Goal: Task Accomplishment & Management: Manage account settings

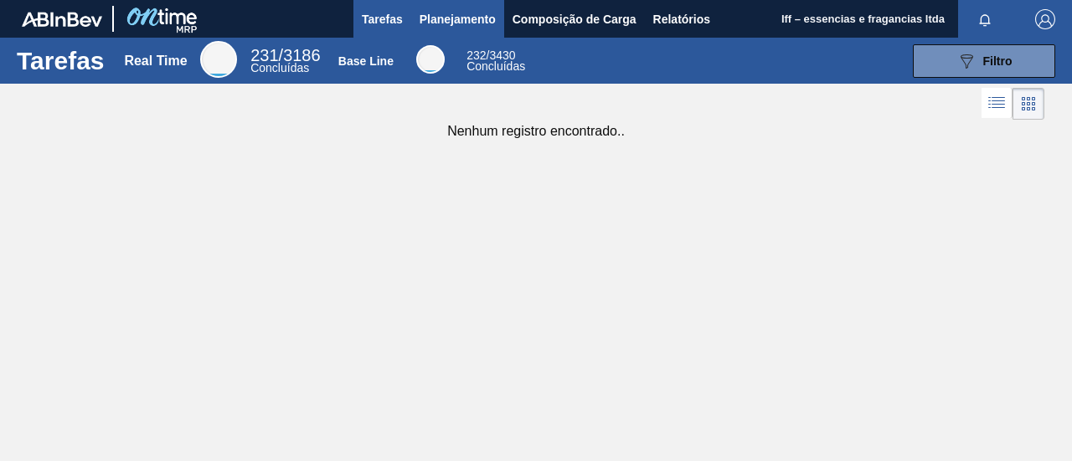
click at [462, 25] on span "Planejamento" at bounding box center [458, 19] width 76 height 20
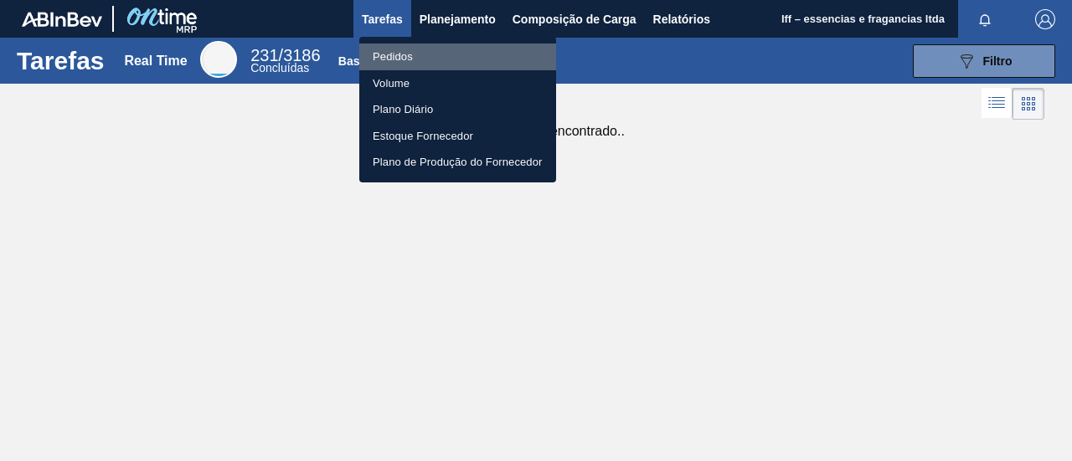
click at [410, 56] on li "Pedidos" at bounding box center [457, 57] width 197 height 27
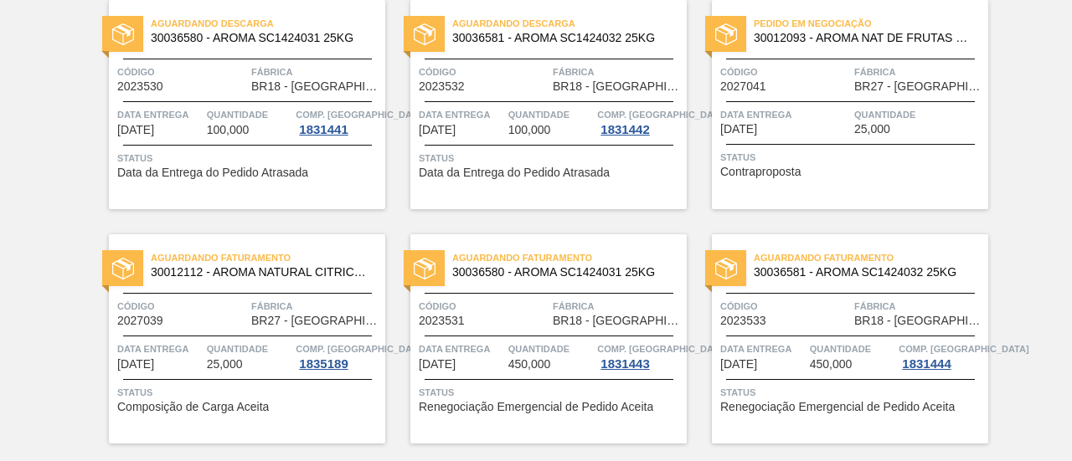
scroll to position [176, 0]
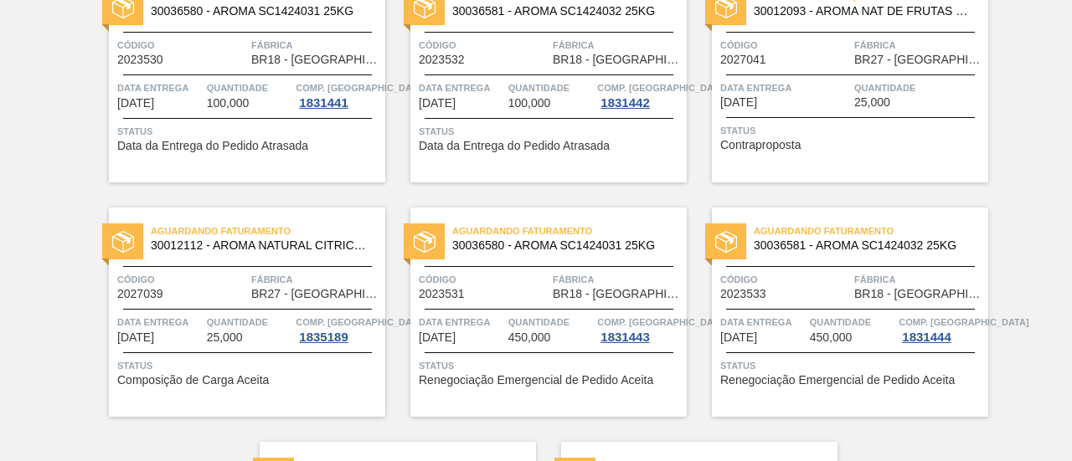
click at [188, 234] on span "Aguardando Faturamento" at bounding box center [268, 231] width 234 height 17
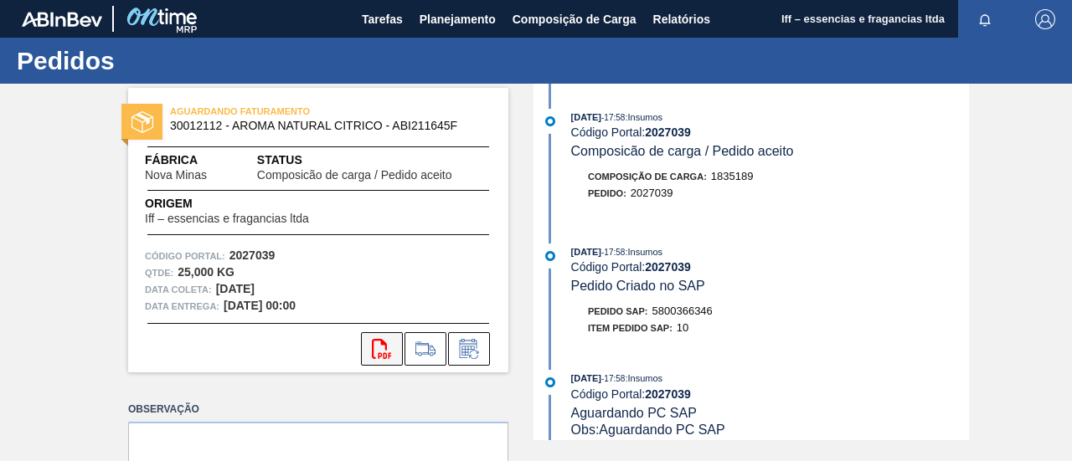
click at [374, 347] on icon "svg{fill:#ff0000}" at bounding box center [382, 349] width 20 height 20
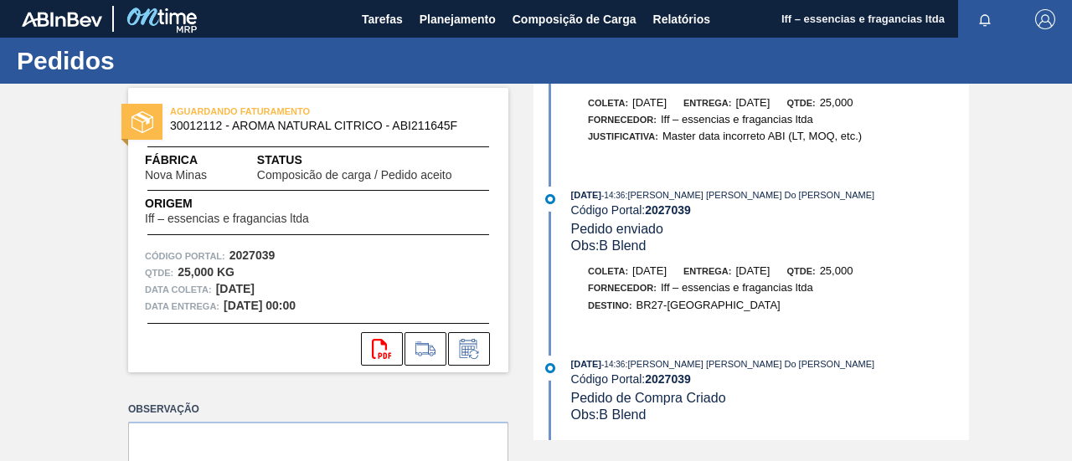
scroll to position [740, 0]
click at [422, 345] on icon at bounding box center [425, 349] width 27 height 20
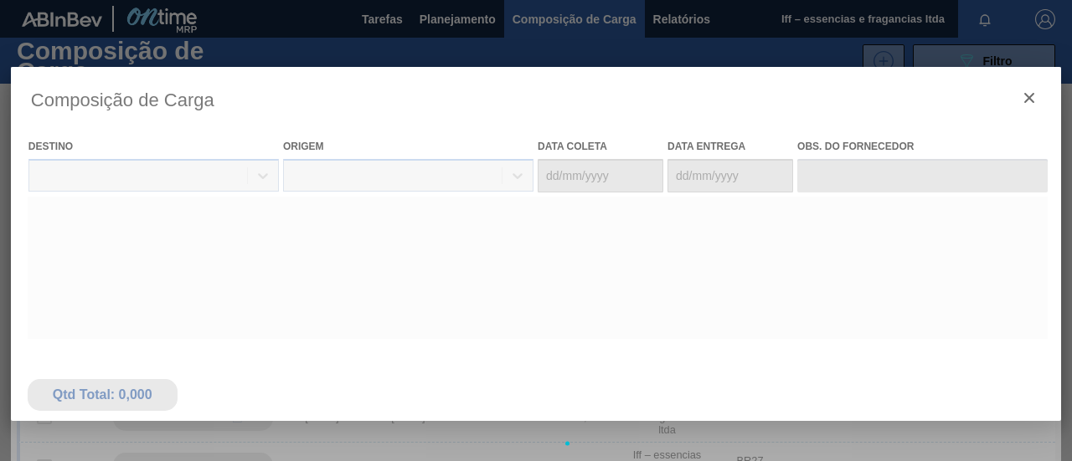
type coleta "[DATE]"
type entrega "[DATE]"
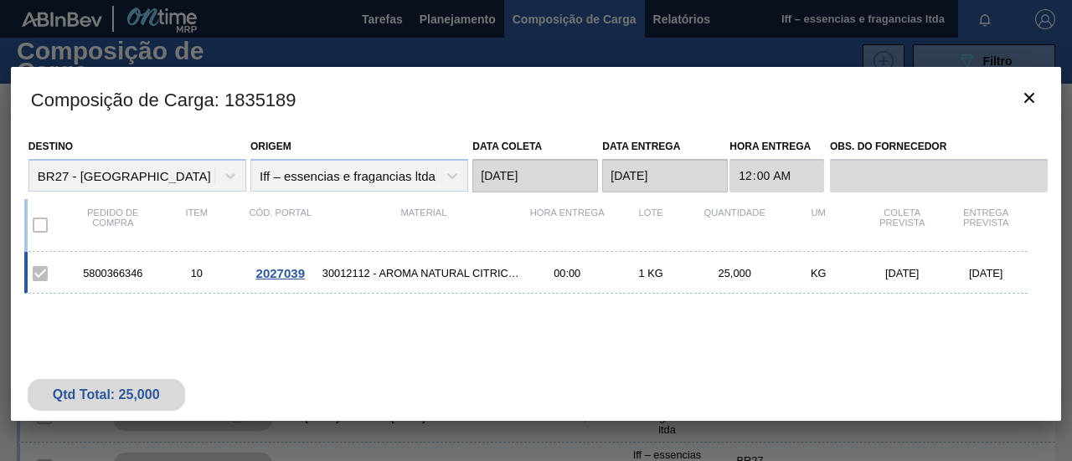
click at [96, 391] on div "Qtd Total: 25,000" at bounding box center [106, 395] width 132 height 15
click at [42, 274] on label at bounding box center [40, 273] width 35 height 35
click at [42, 267] on label at bounding box center [40, 273] width 35 height 35
click at [1027, 90] on icon "botão de ícone" at bounding box center [1029, 98] width 20 height 20
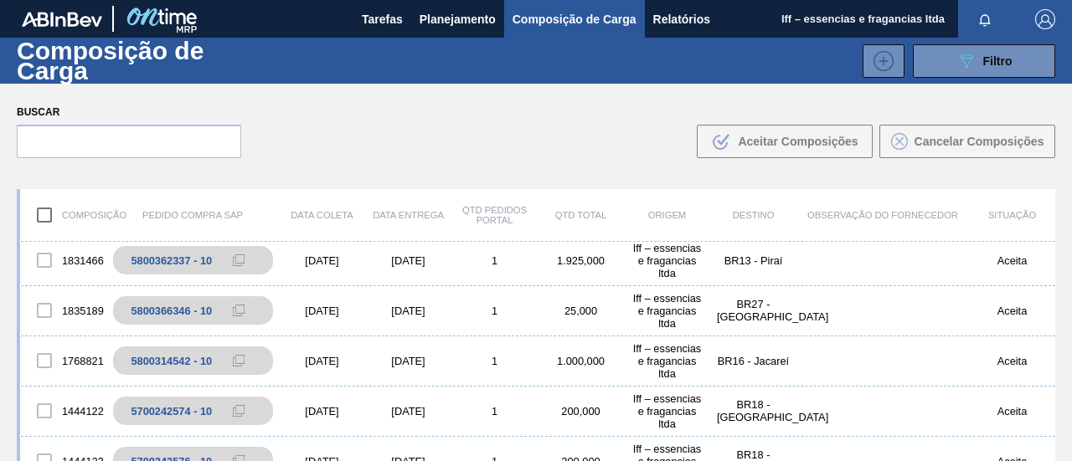
scroll to position [167, 0]
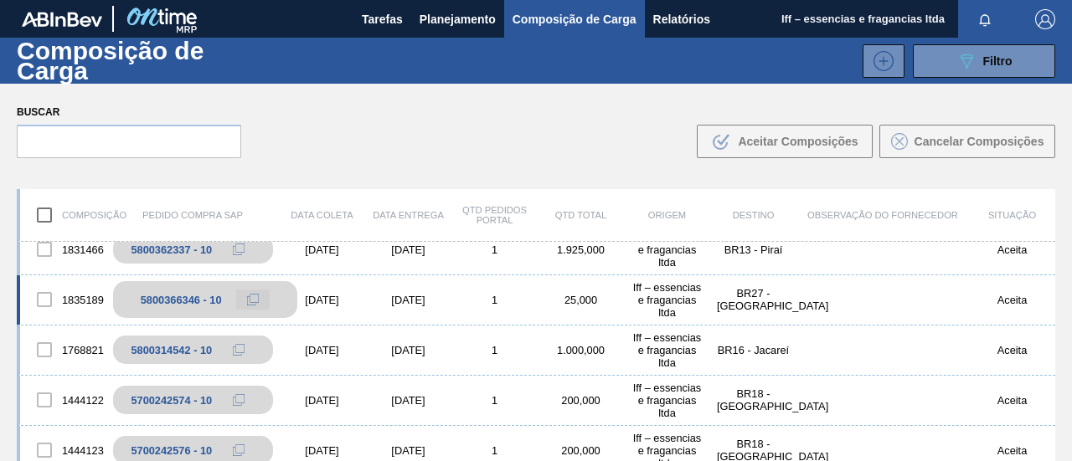
click at [252, 296] on icon at bounding box center [253, 300] width 12 height 12
click at [240, 305] on button at bounding box center [252, 300] width 33 height 20
click at [47, 297] on div at bounding box center [44, 299] width 35 height 35
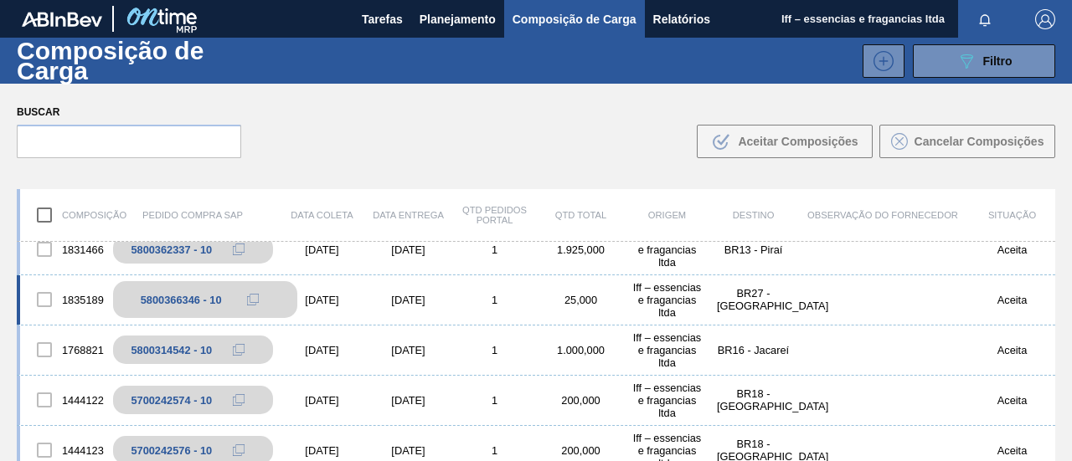
click at [219, 299] on div "5800366346 - 10" at bounding box center [181, 300] width 81 height 13
click at [215, 299] on div "5800366346 - 10" at bounding box center [181, 300] width 81 height 13
click at [365, 296] on div "[DATE]" at bounding box center [408, 300] width 86 height 13
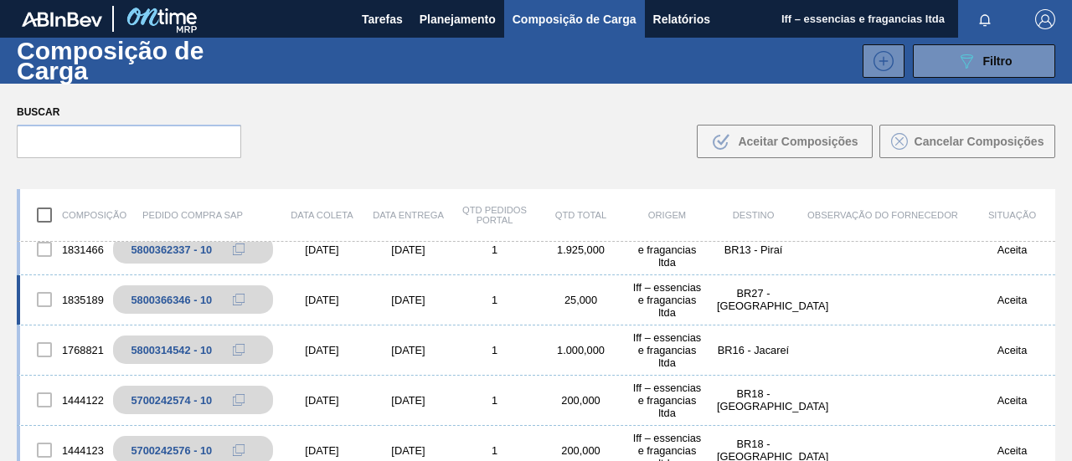
click at [410, 300] on div "[DATE]" at bounding box center [408, 300] width 86 height 13
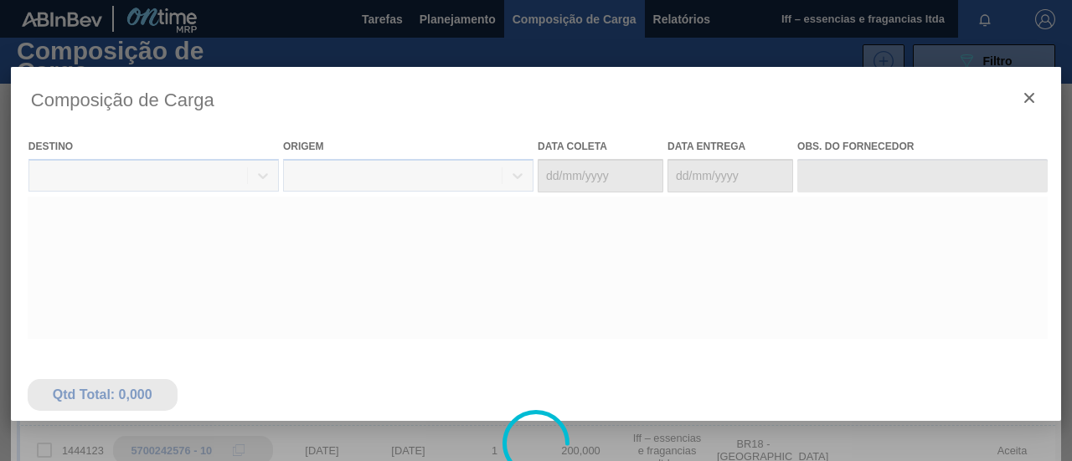
click at [457, 299] on div at bounding box center [536, 444] width 1050 height 754
type coleta "[DATE]"
type entrega "[DATE]"
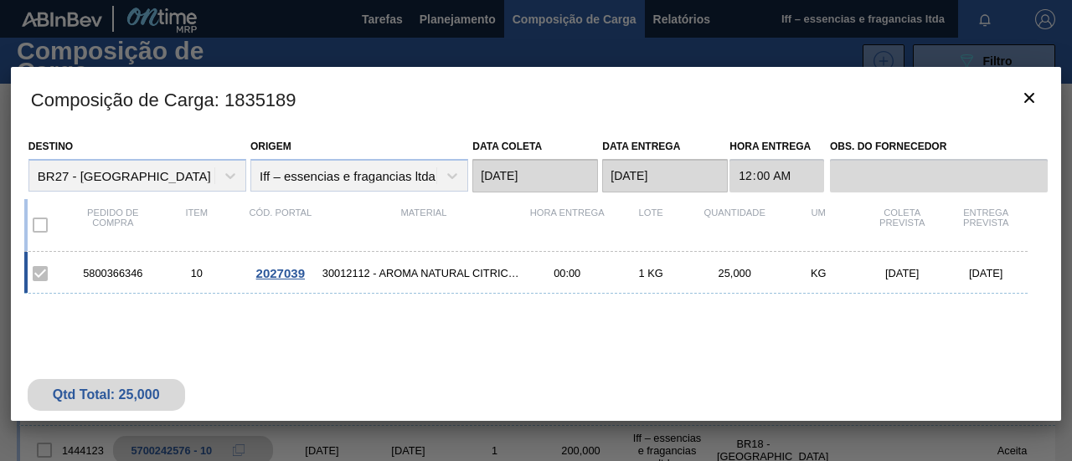
click at [997, 272] on div "[DATE]" at bounding box center [986, 273] width 84 height 13
click at [873, 276] on div "[DATE]" at bounding box center [902, 273] width 84 height 13
click at [703, 272] on div "25,000" at bounding box center [735, 273] width 84 height 13
click at [276, 275] on span "2027039" at bounding box center [280, 273] width 49 height 14
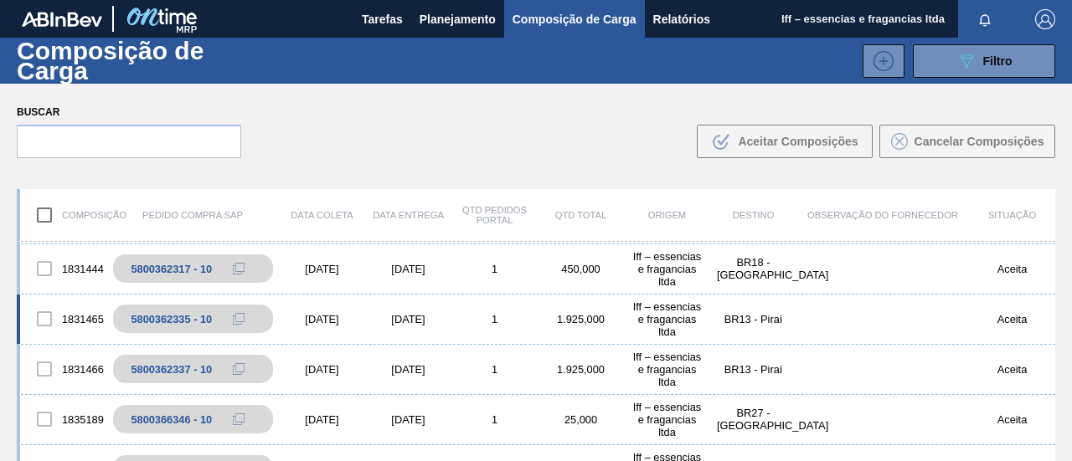
scroll to position [84, 0]
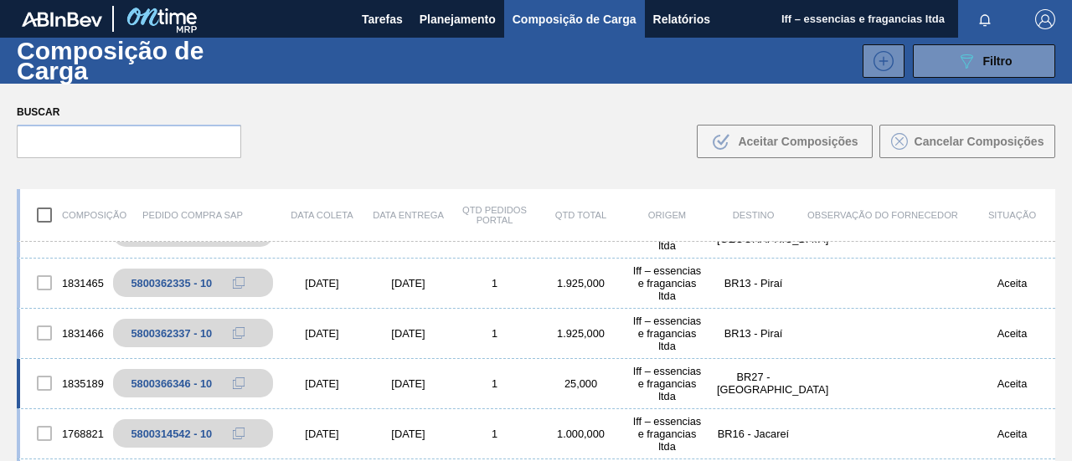
click at [44, 379] on div at bounding box center [44, 383] width 35 height 35
click at [44, 381] on div at bounding box center [44, 383] width 35 height 35
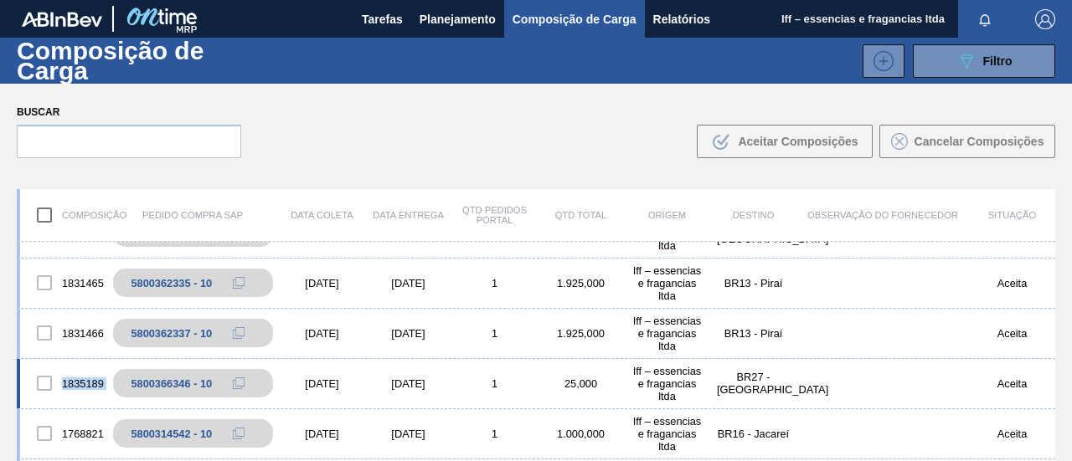
click at [44, 381] on div at bounding box center [44, 383] width 35 height 35
click at [46, 381] on div at bounding box center [44, 383] width 35 height 35
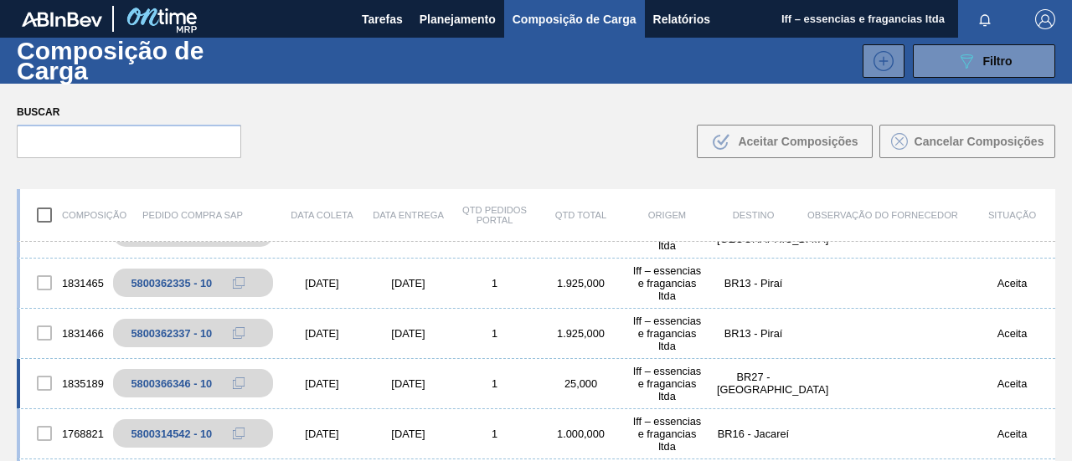
click at [46, 381] on div at bounding box center [44, 383] width 35 height 35
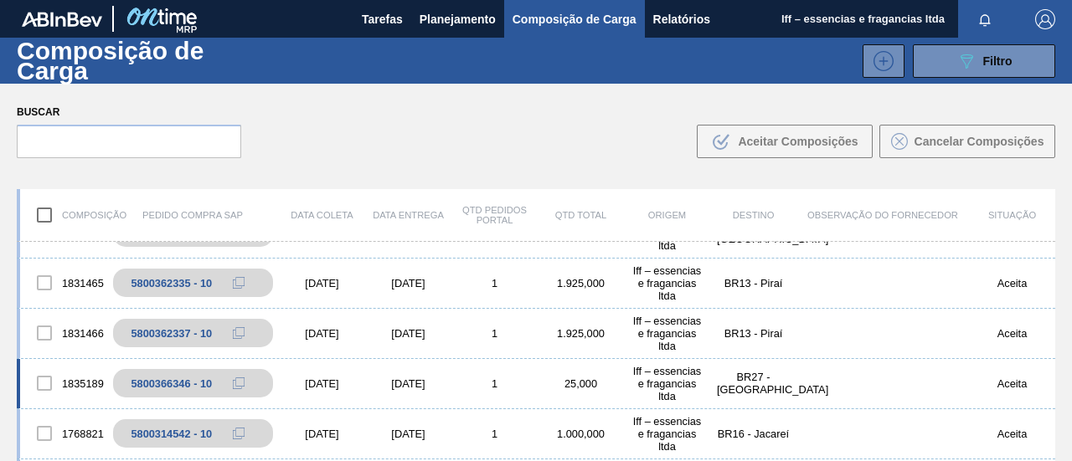
click at [46, 381] on div at bounding box center [44, 383] width 35 height 35
click at [196, 331] on div "5800362337 - 10" at bounding box center [181, 333] width 81 height 13
click at [306, 329] on div "[DATE]" at bounding box center [322, 333] width 86 height 13
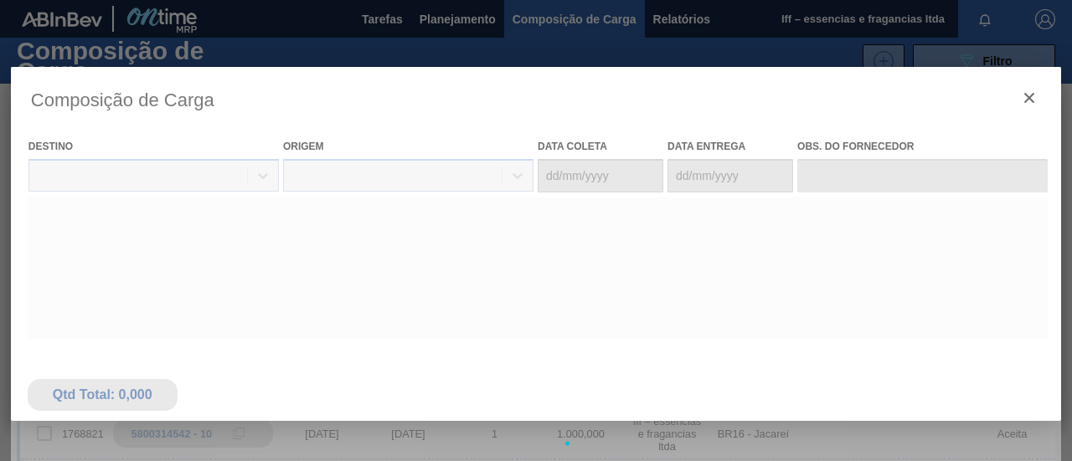
type coleta "[DATE]"
type entrega "[DATE]"
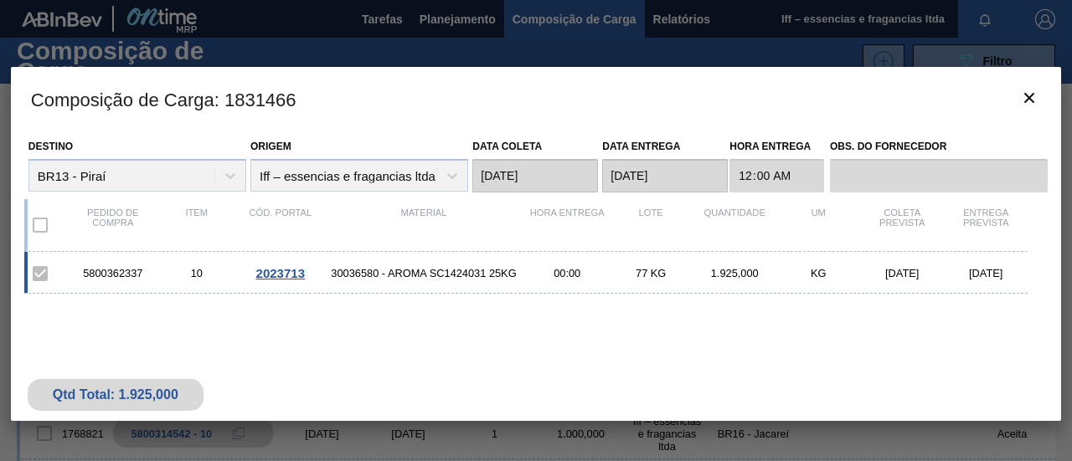
click at [272, 267] on span "2023713" at bounding box center [280, 273] width 49 height 14
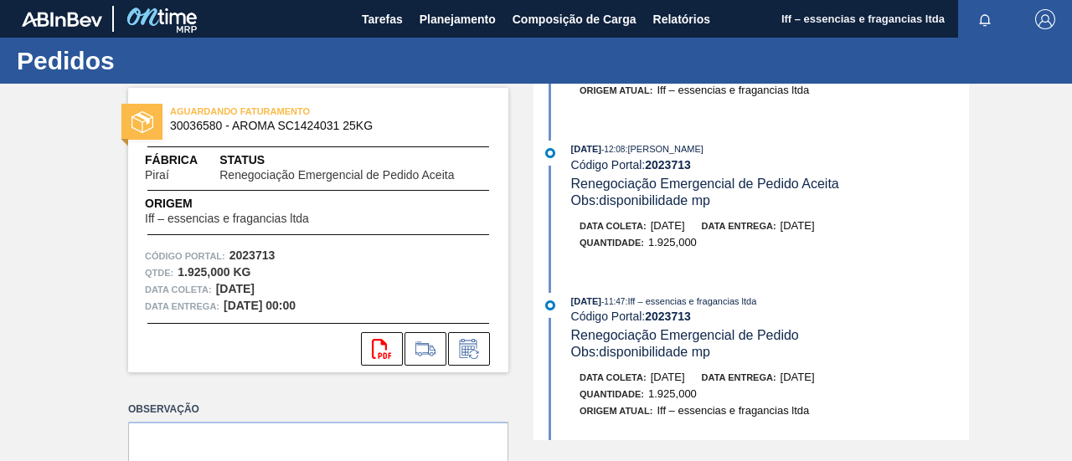
scroll to position [251, 0]
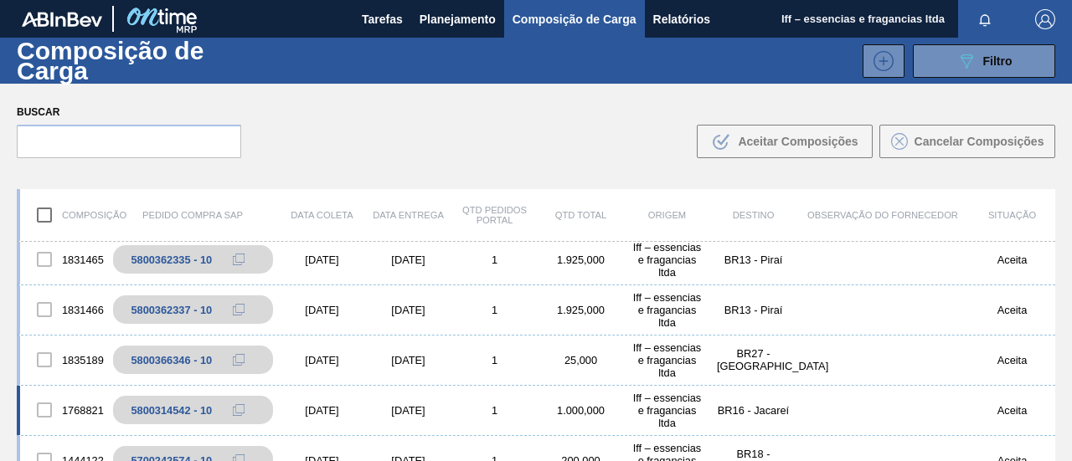
scroll to position [84, 0]
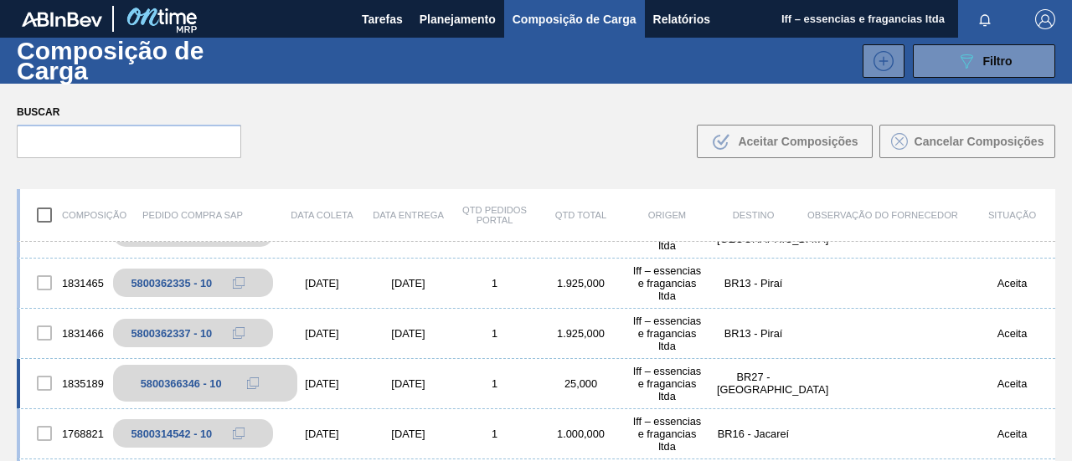
click at [199, 383] on div "5800366346 - 10" at bounding box center [181, 384] width 81 height 13
click at [178, 381] on div "5800366346 - 10" at bounding box center [181, 384] width 81 height 13
click at [177, 381] on div "5800366346 - 10" at bounding box center [181, 384] width 81 height 13
click at [116, 381] on div "5800366346 - 10" at bounding box center [205, 383] width 184 height 37
click at [85, 381] on div "1835189" at bounding box center [63, 383] width 86 height 35
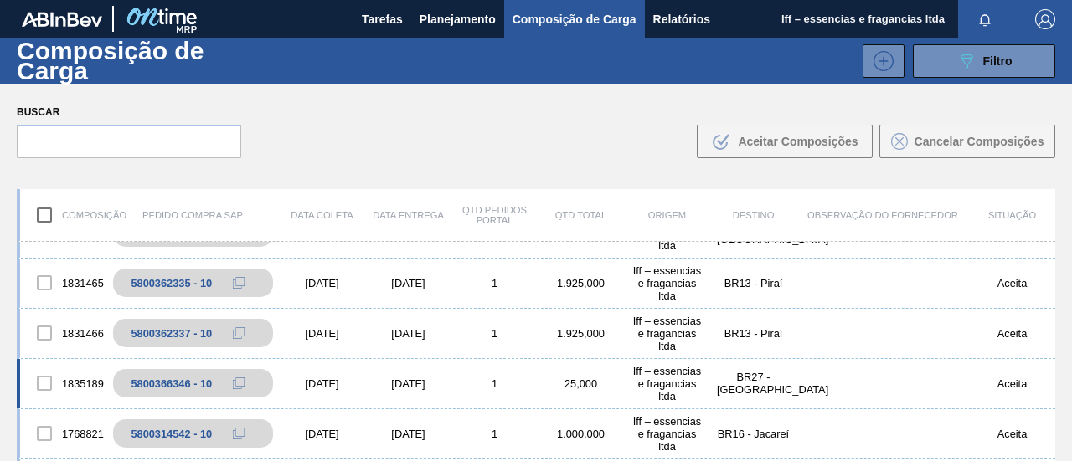
click at [85, 381] on div "1835189" at bounding box center [63, 383] width 86 height 35
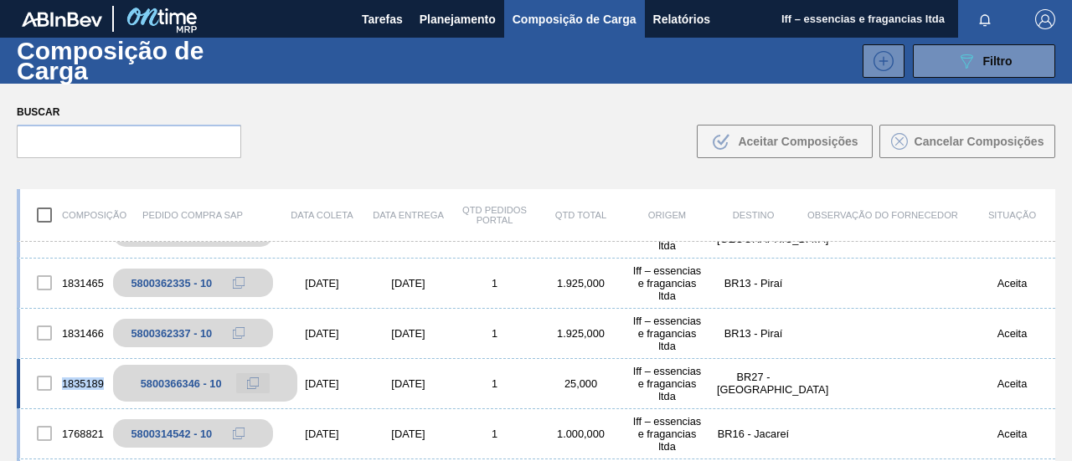
click at [252, 381] on icon at bounding box center [253, 384] width 12 height 12
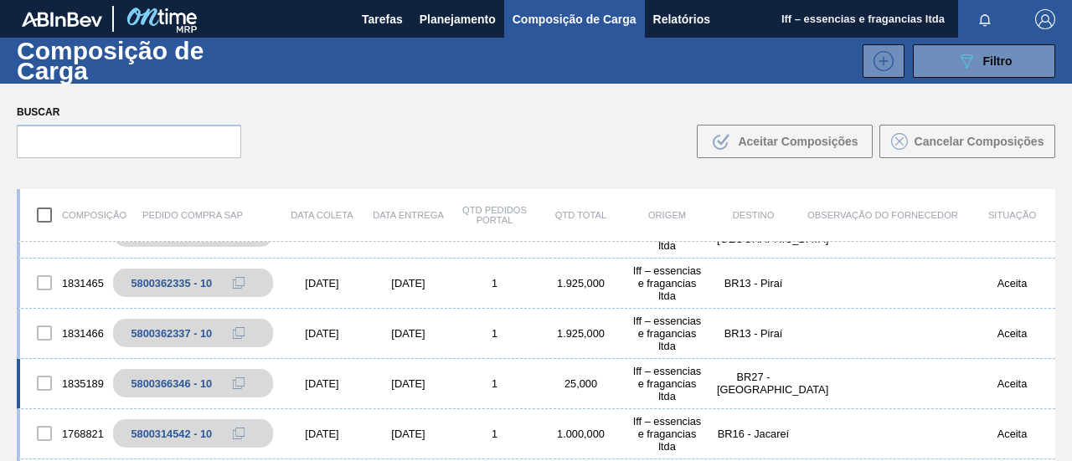
click at [331, 376] on div "1835189 5800366346 - 10 [DATE] [DATE] 1 25,000 Iff – essencias e fragancias ltd…" at bounding box center [536, 384] width 1038 height 50
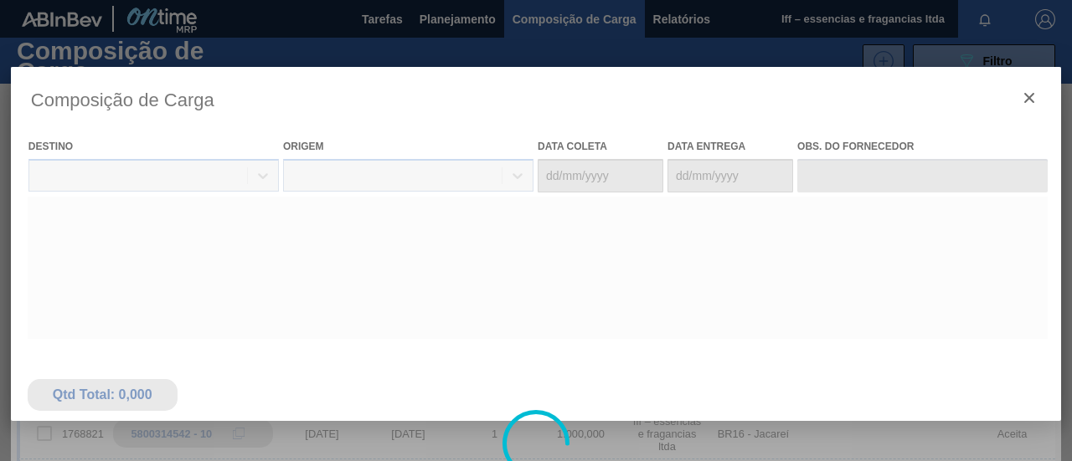
type coleta "[DATE]"
type entrega "[DATE]"
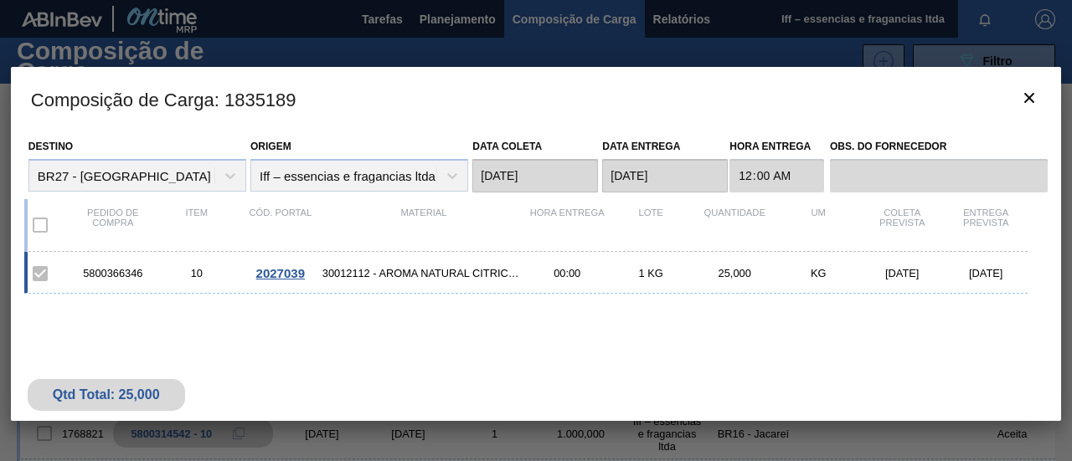
click at [281, 269] on span "2027039" at bounding box center [280, 273] width 49 height 14
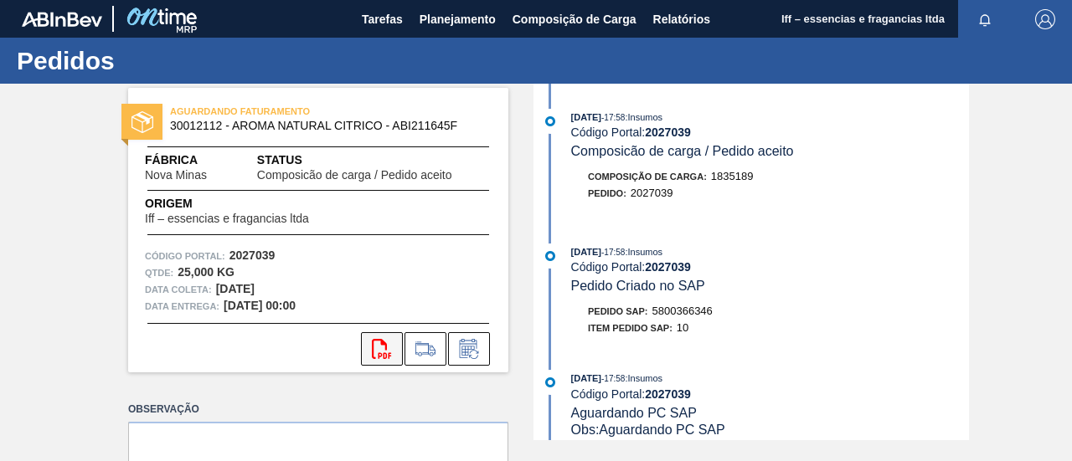
click at [375, 354] on icon "svg{fill:#ff0000}" at bounding box center [382, 349] width 20 height 20
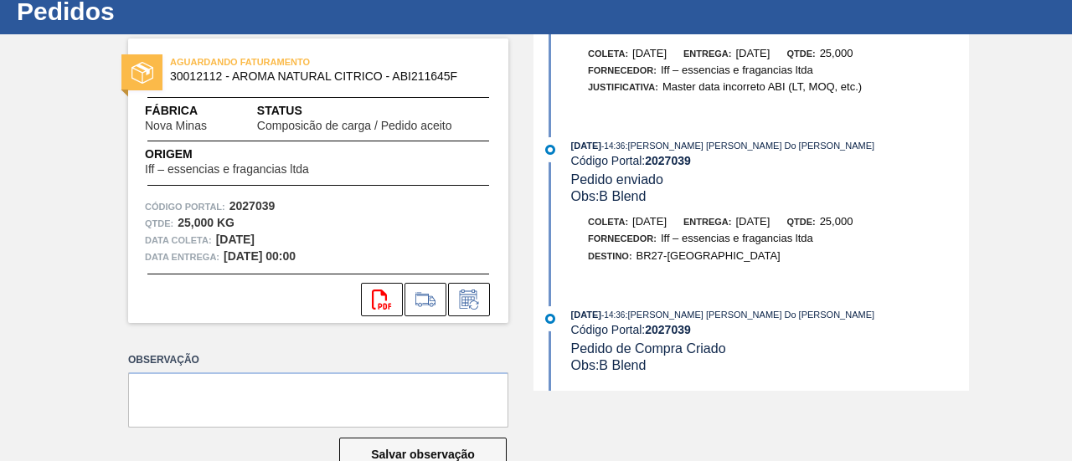
scroll to position [84, 0]
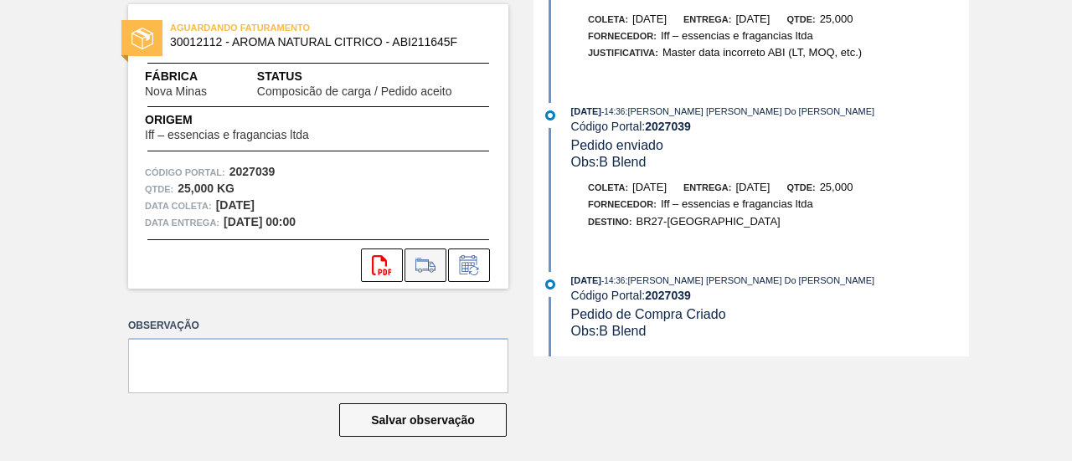
click at [423, 261] on icon at bounding box center [425, 265] width 27 height 20
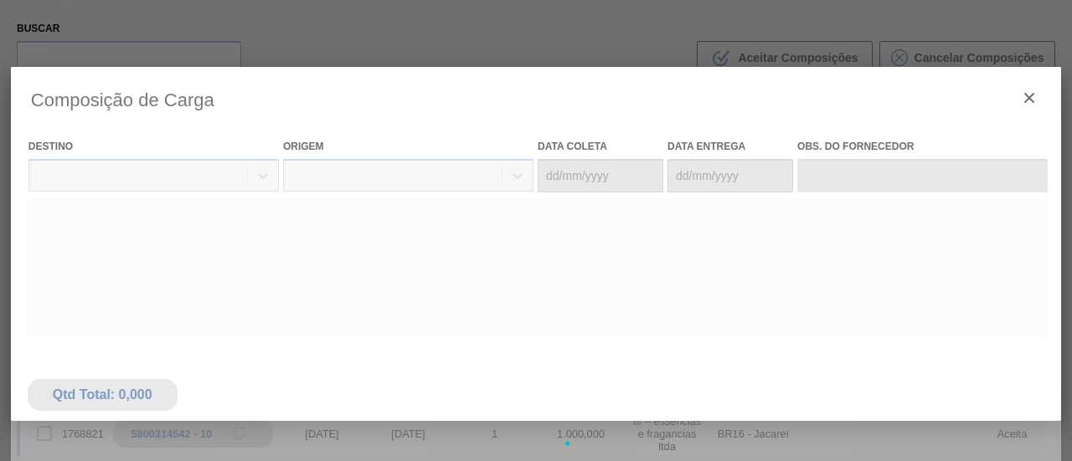
type coleta "[DATE]"
type entrega "[DATE]"
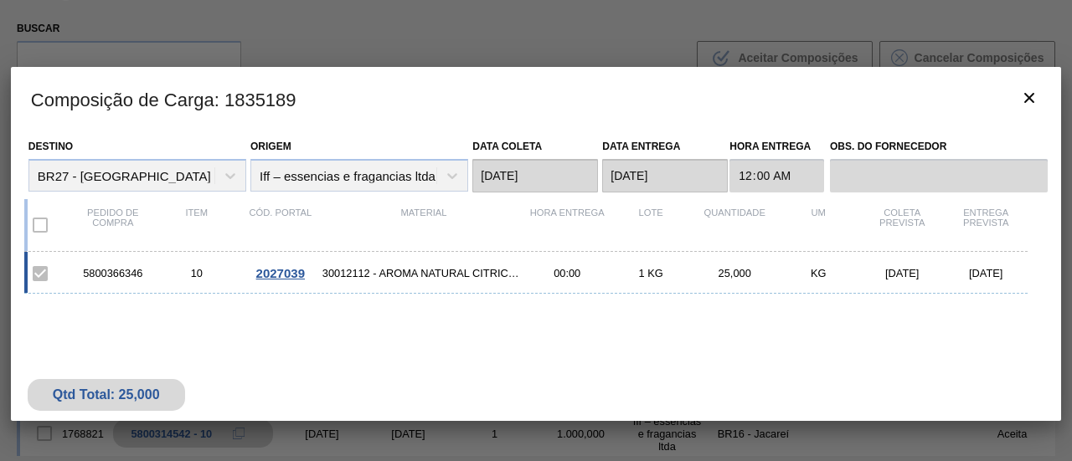
click at [1039, 259] on div "5800366346 10 2027039 30012112 - AROMA NATURAL CITRICO - ABI211645F 00:00 1 KG …" at bounding box center [532, 339] width 1017 height 175
drag, startPoint x: 10, startPoint y: 271, endPoint x: 0, endPoint y: 271, distance: 10.0
click at [0, 271] on div at bounding box center [536, 230] width 1072 height 461
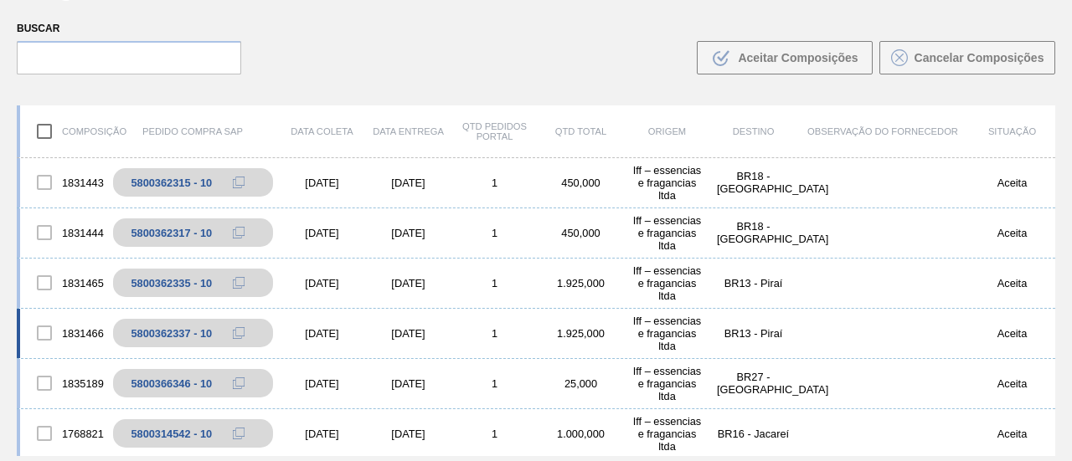
scroll to position [84, 0]
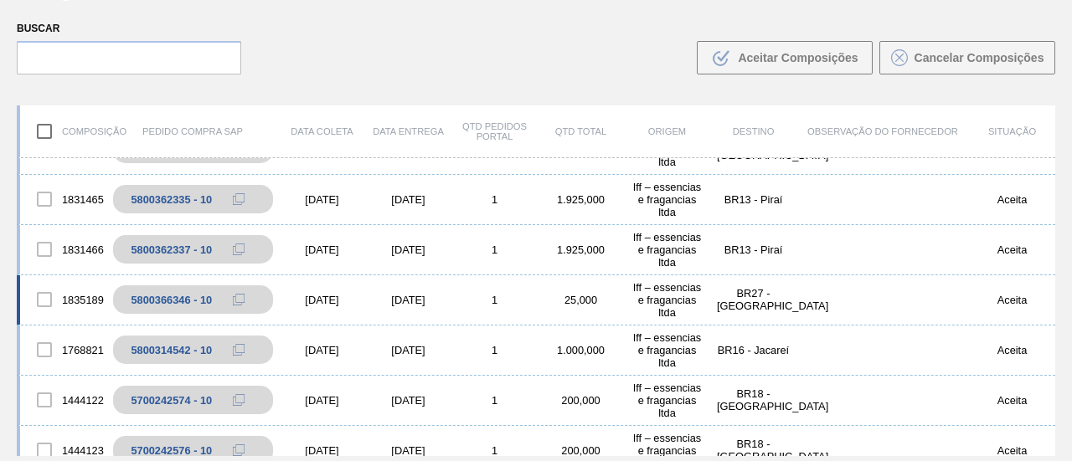
click at [45, 302] on div at bounding box center [44, 299] width 35 height 35
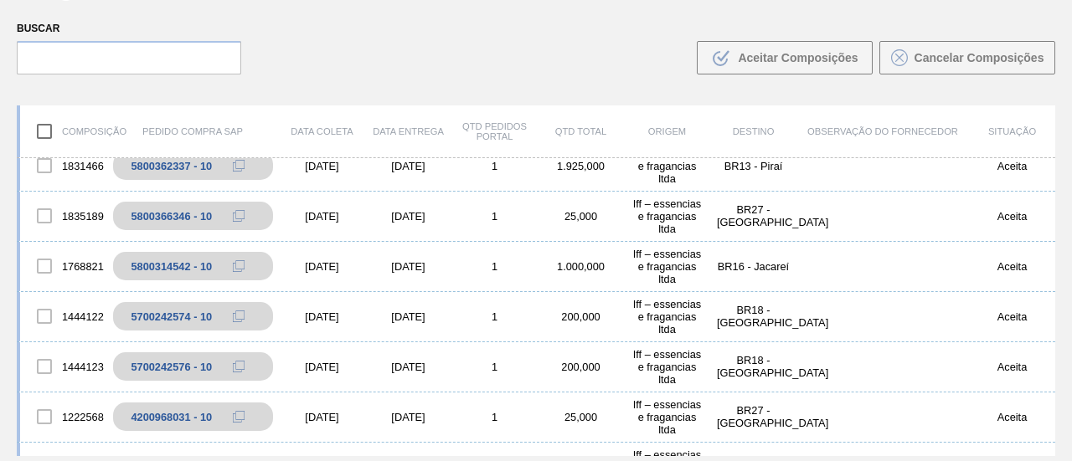
scroll to position [0, 0]
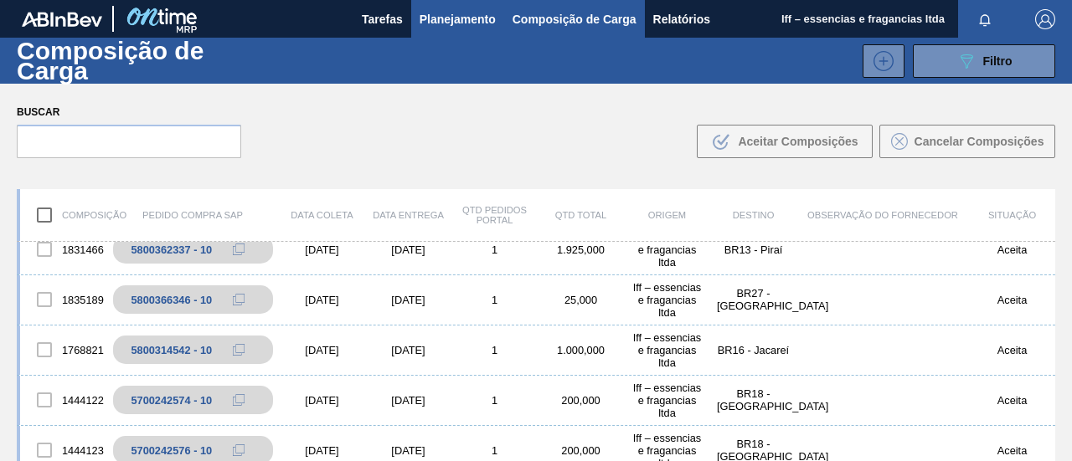
click at [447, 18] on span "Planejamento" at bounding box center [458, 19] width 76 height 20
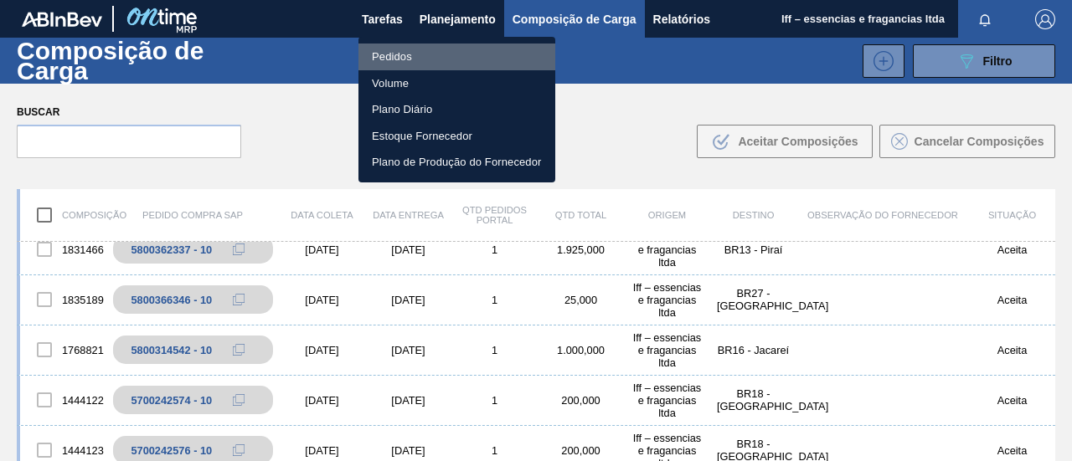
click at [405, 59] on li "Pedidos" at bounding box center [456, 57] width 197 height 27
